Goal: Task Accomplishment & Management: Complete application form

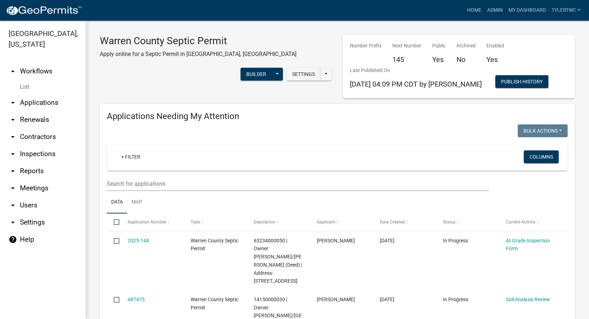
select select "2: 50"
select select "3: 100"
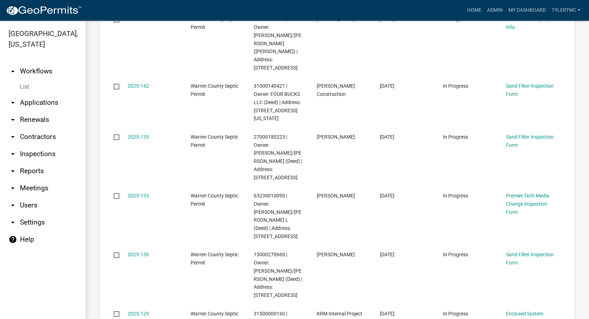
scroll to position [2164, 0]
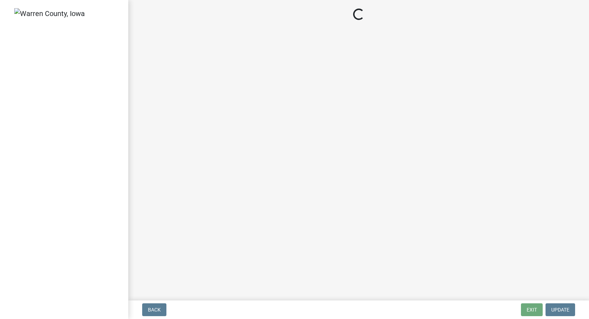
select select "3: 3"
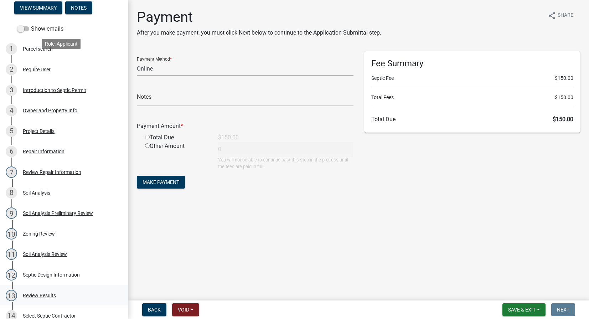
scroll to position [167, 0]
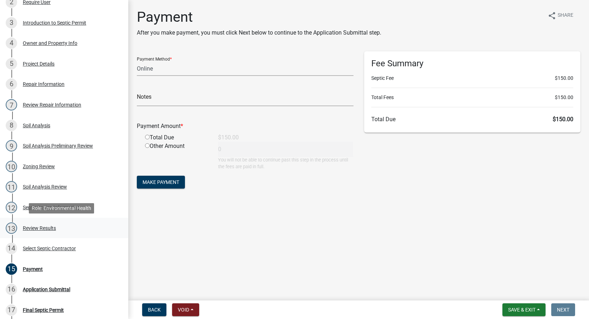
click at [31, 225] on div "13 Review Results" at bounding box center [61, 228] width 111 height 11
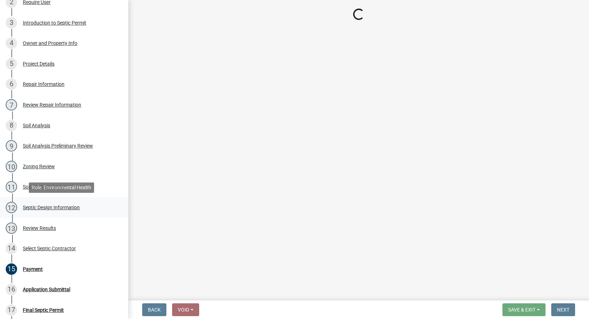
select select "2f6c2d72-ab04-4add-87ae-7a9750ff19b9"
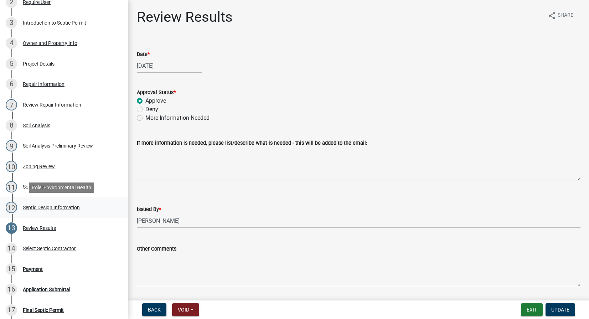
click at [37, 205] on div "Septic Design Information" at bounding box center [51, 207] width 57 height 5
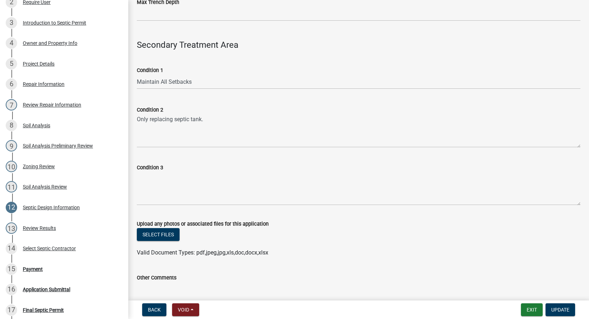
scroll to position [590, 0]
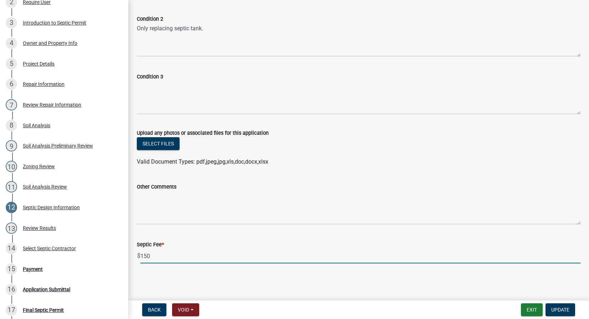
drag, startPoint x: 159, startPoint y: 257, endPoint x: 136, endPoint y: 261, distance: 23.4
click at [136, 261] on div "Septic Fee * $ 150" at bounding box center [359, 246] width 455 height 33
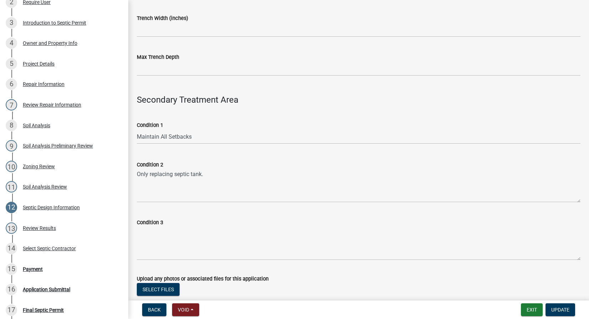
scroll to position [424, 0]
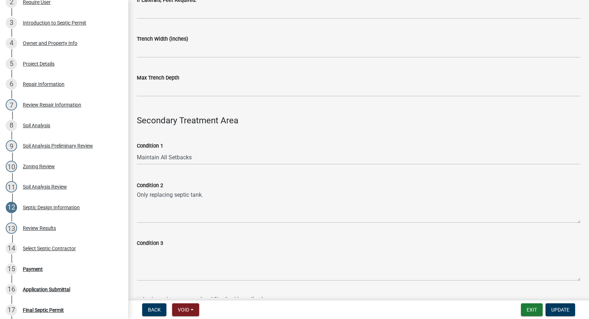
type input "200"
click at [175, 262] on textarea "Condition 3" at bounding box center [359, 264] width 444 height 34
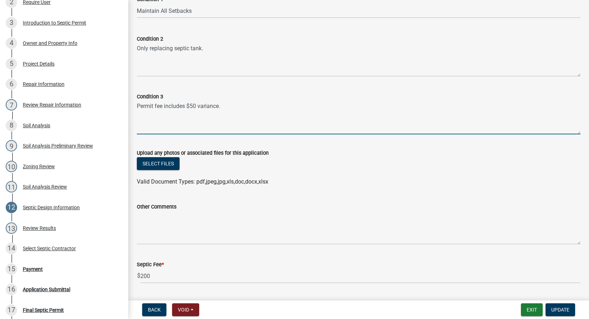
scroll to position [590, 0]
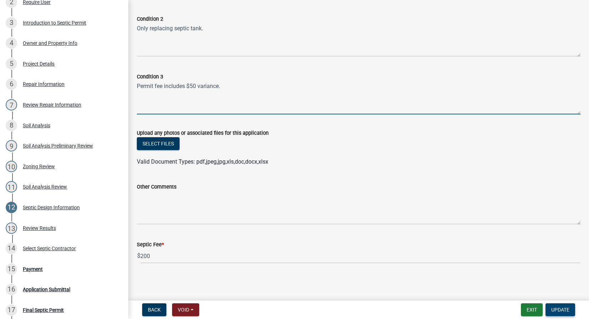
type textarea "Permit fee includes $50 variance."
click at [556, 307] on span "Update" at bounding box center [561, 310] width 18 height 6
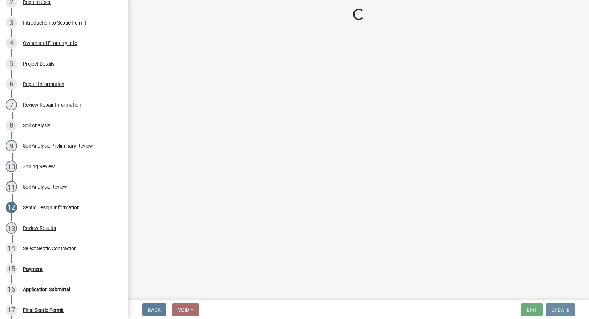
scroll to position [0, 0]
select select "3: 3"
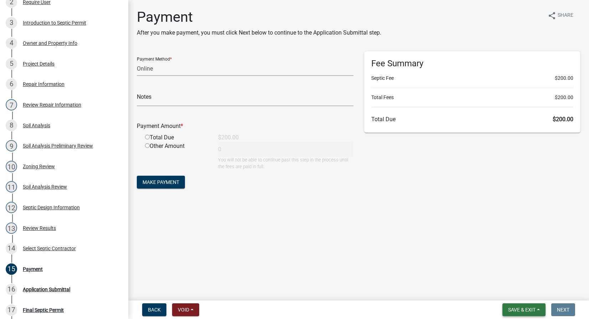
click at [514, 307] on span "Save & Exit" at bounding box center [522, 310] width 27 height 6
click at [509, 292] on button "Save & Exit" at bounding box center [517, 291] width 57 height 17
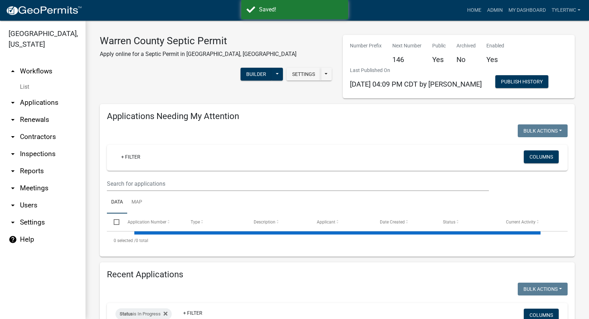
select select "2: 50"
select select "3: 100"
